Goal: Check status: Check status

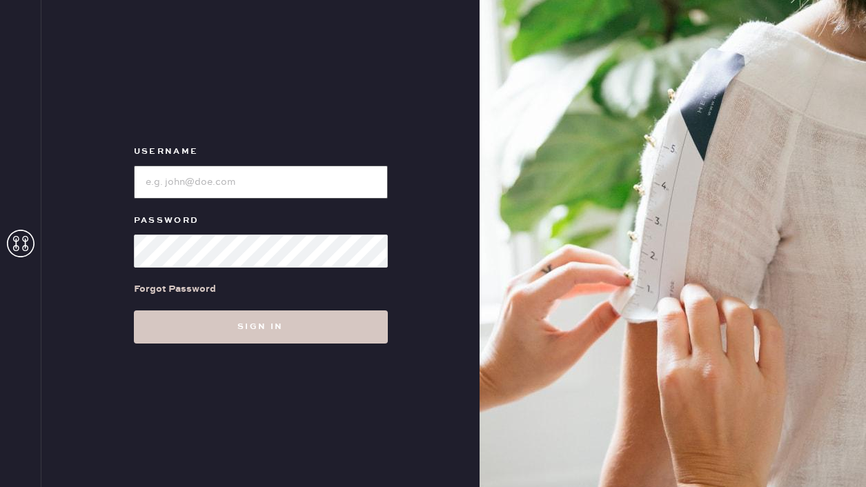
click at [326, 193] on input "loginName" at bounding box center [261, 182] width 254 height 33
type input "[EMAIL_ADDRESS][DOMAIN_NAME]"
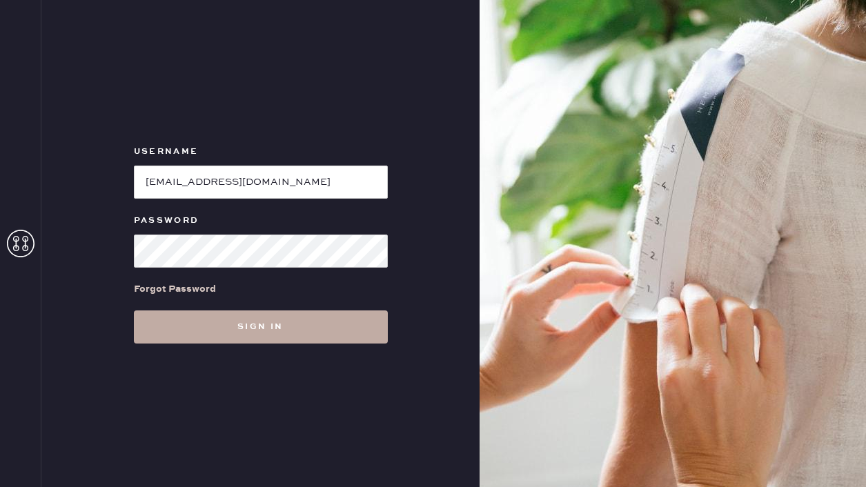
click at [286, 326] on button "Sign in" at bounding box center [261, 327] width 254 height 33
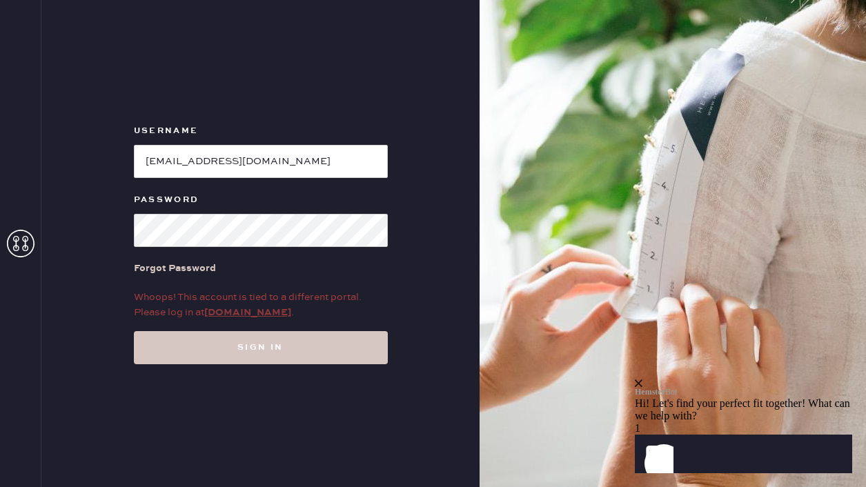
click at [253, 316] on link "my.hemster.co" at bounding box center [247, 312] width 87 height 12
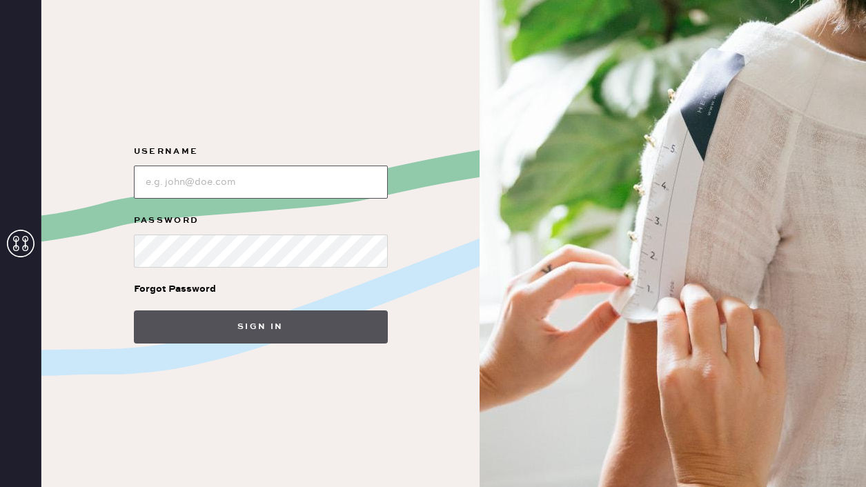
type input "[EMAIL_ADDRESS][DOMAIN_NAME]"
click at [278, 316] on button "Sign in" at bounding box center [261, 327] width 254 height 33
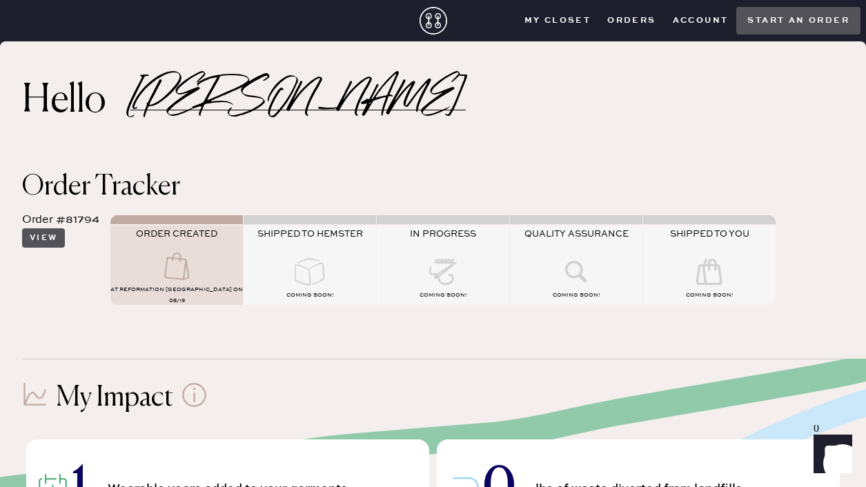
click at [51, 234] on button "View" at bounding box center [43, 237] width 43 height 19
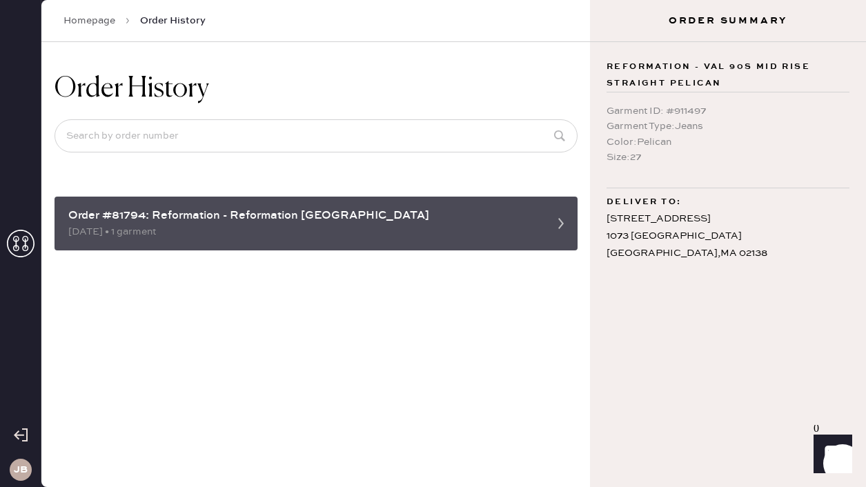
click at [571, 219] on icon at bounding box center [561, 224] width 28 height 28
click at [568, 222] on icon at bounding box center [561, 224] width 28 height 28
